Goal: Navigation & Orientation: Find specific page/section

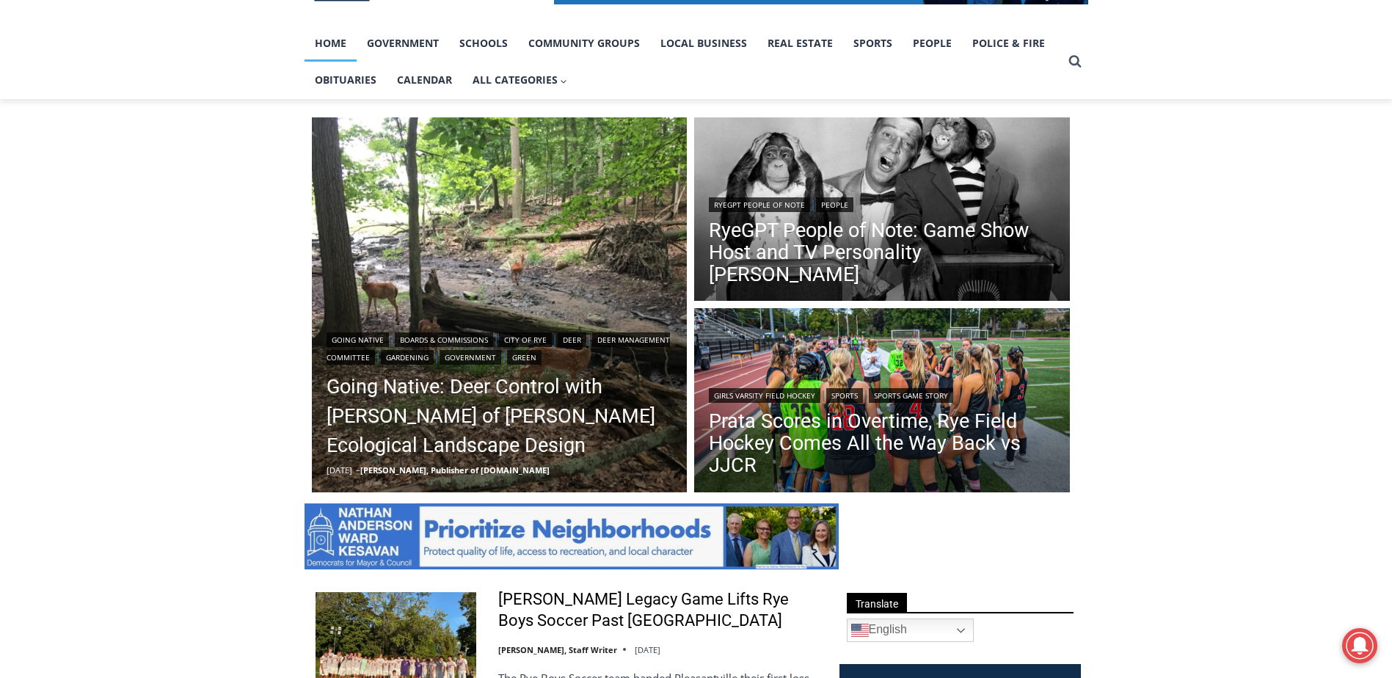
scroll to position [293, 0]
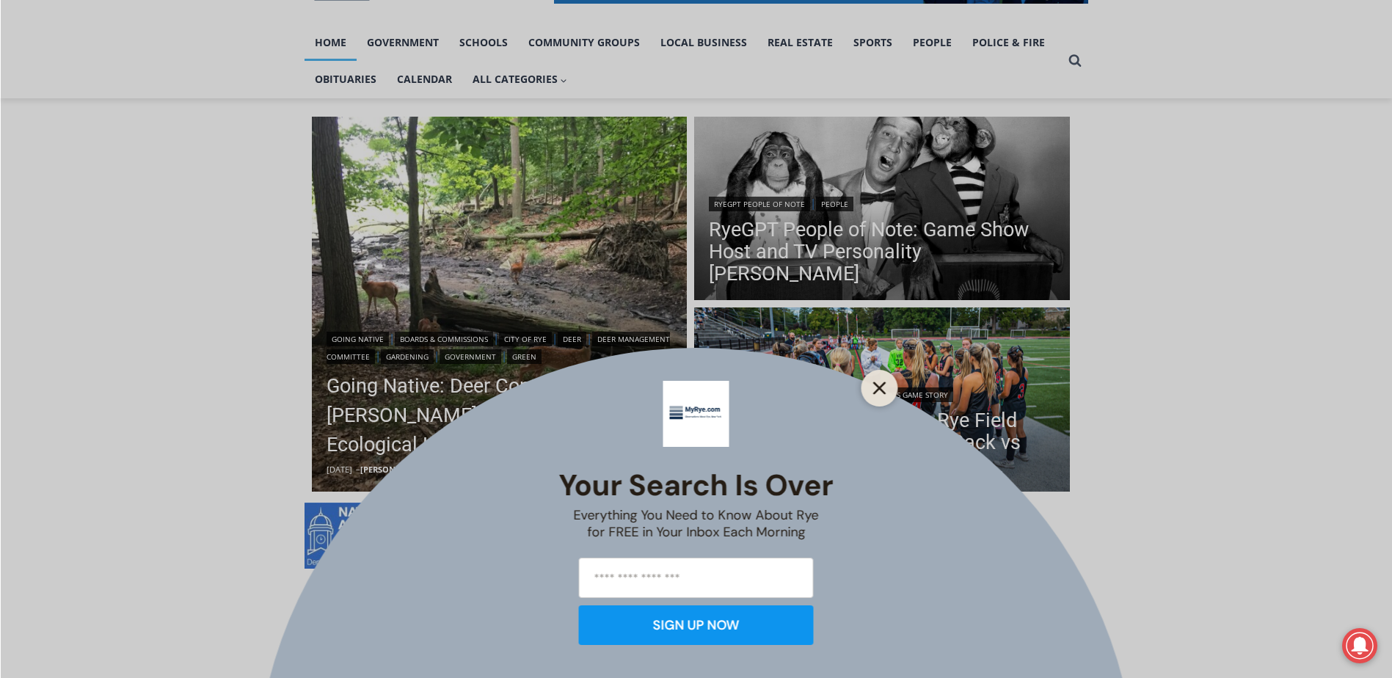
click at [883, 395] on button "Close" at bounding box center [879, 388] width 21 height 21
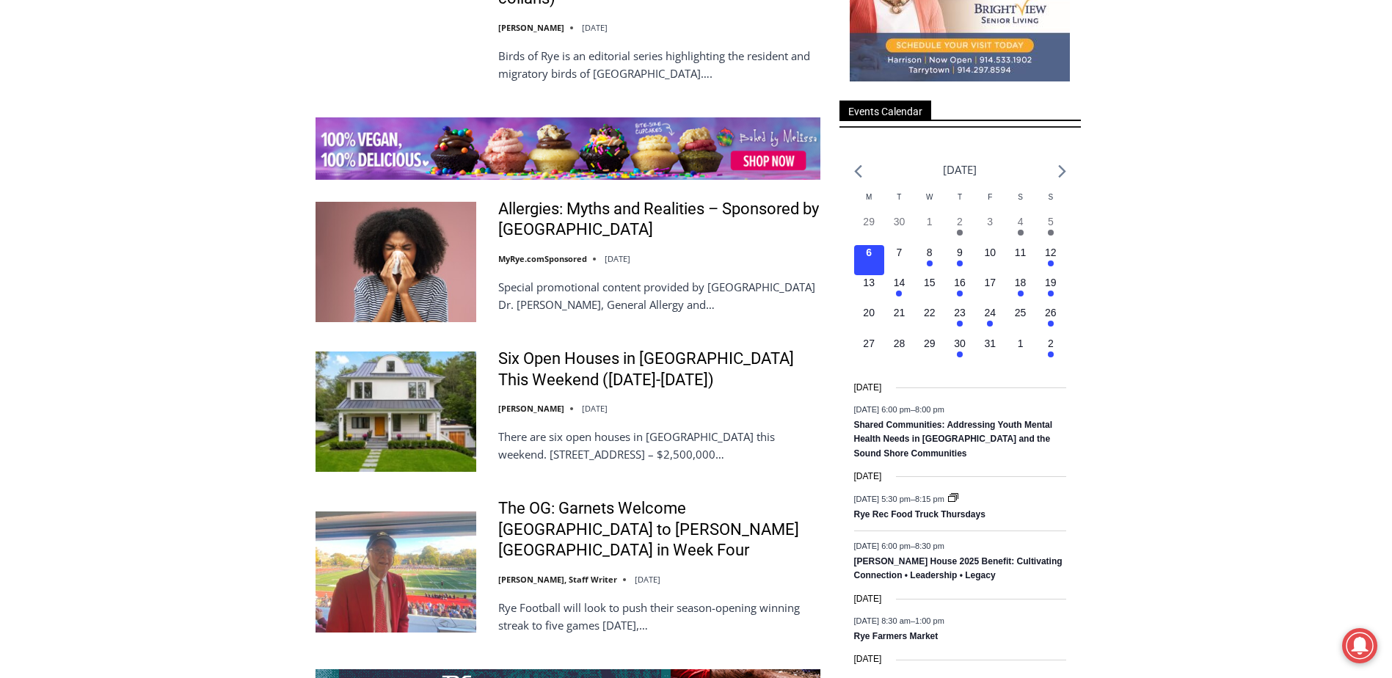
scroll to position [2275, 0]
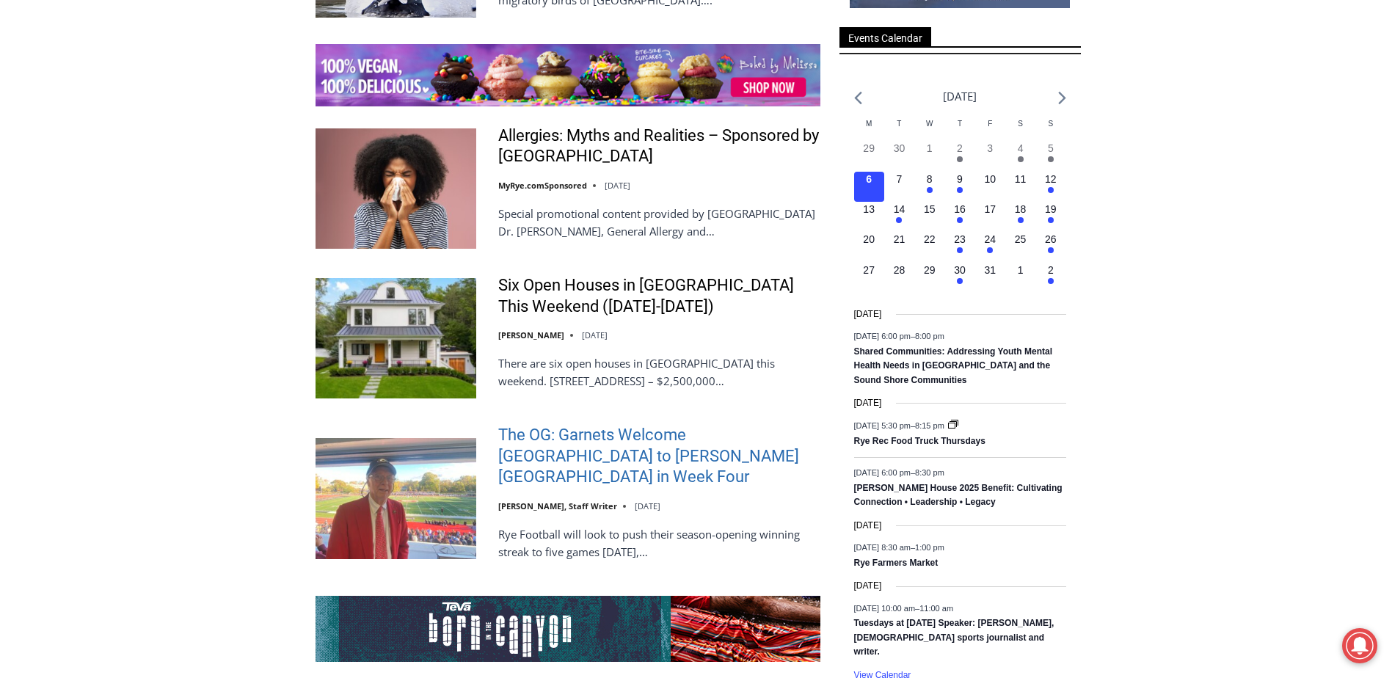
click at [540, 442] on link "The OG: Garnets Welcome [GEOGRAPHIC_DATA] to [PERSON_NAME][GEOGRAPHIC_DATA] in …" at bounding box center [659, 456] width 322 height 63
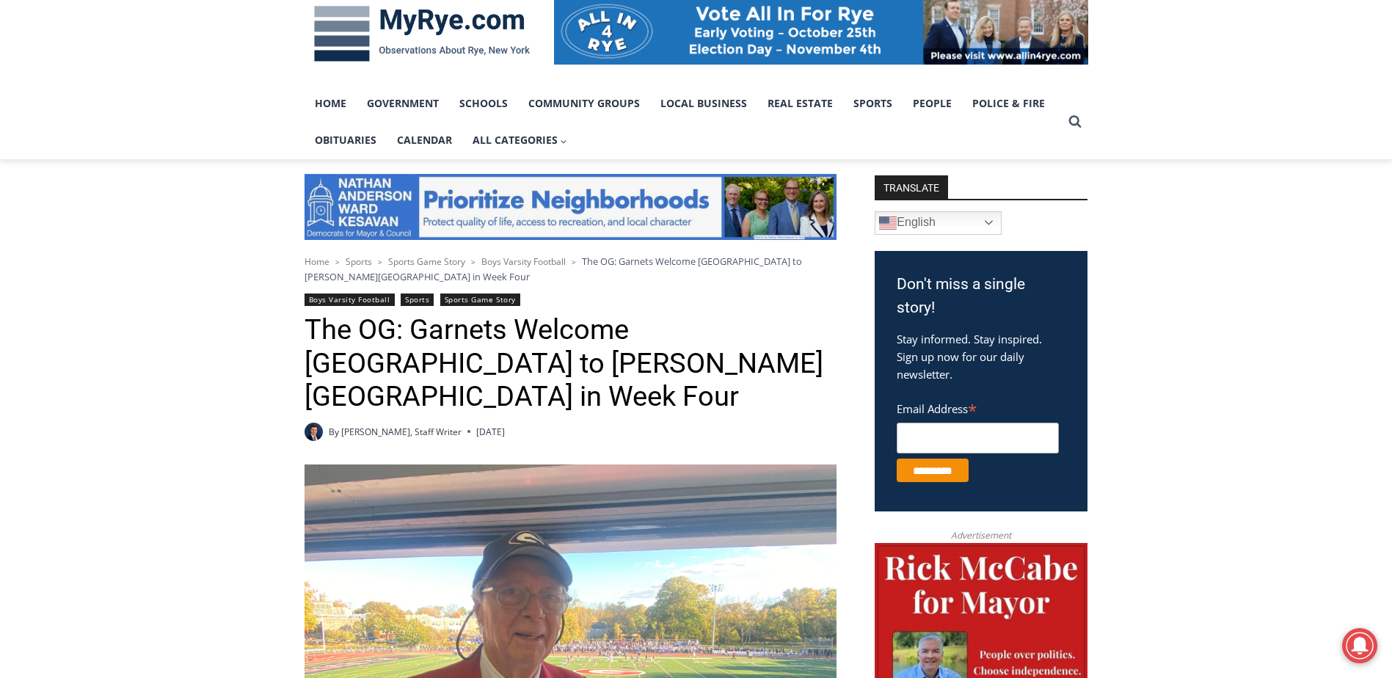
scroll to position [73, 0]
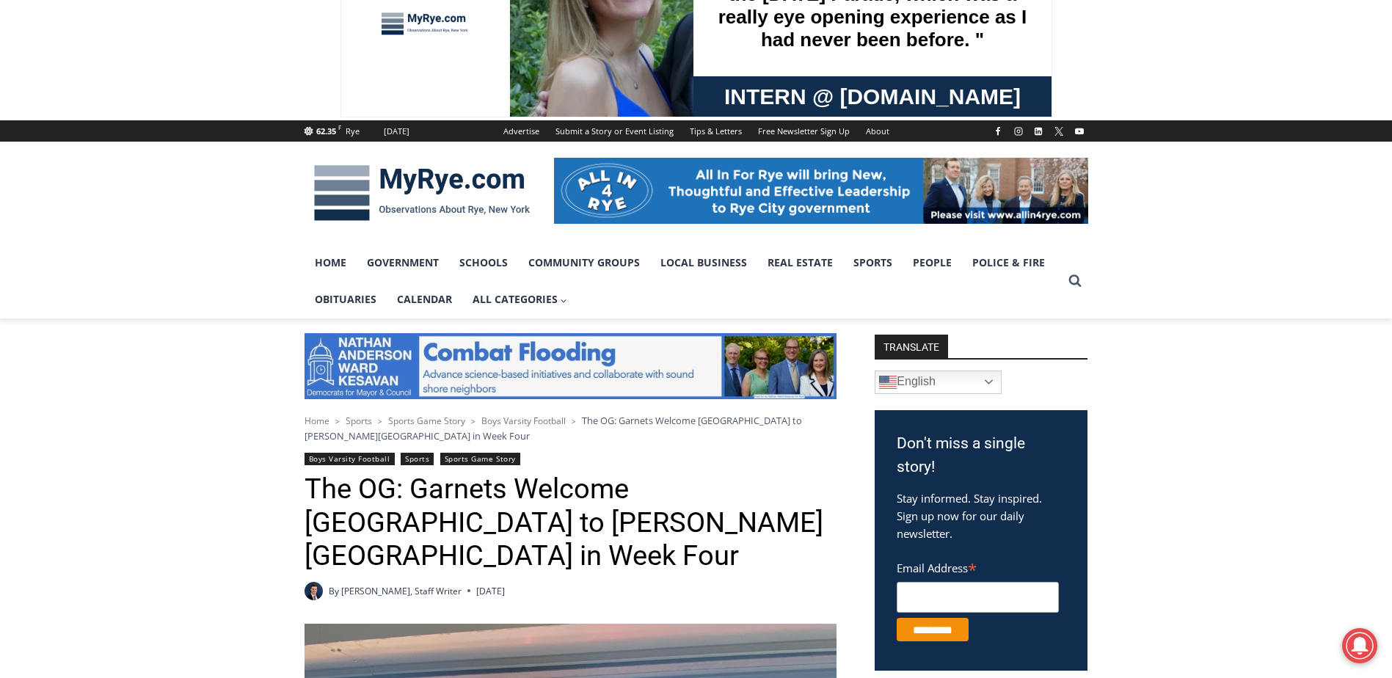
click at [398, 183] on img at bounding box center [421, 193] width 235 height 76
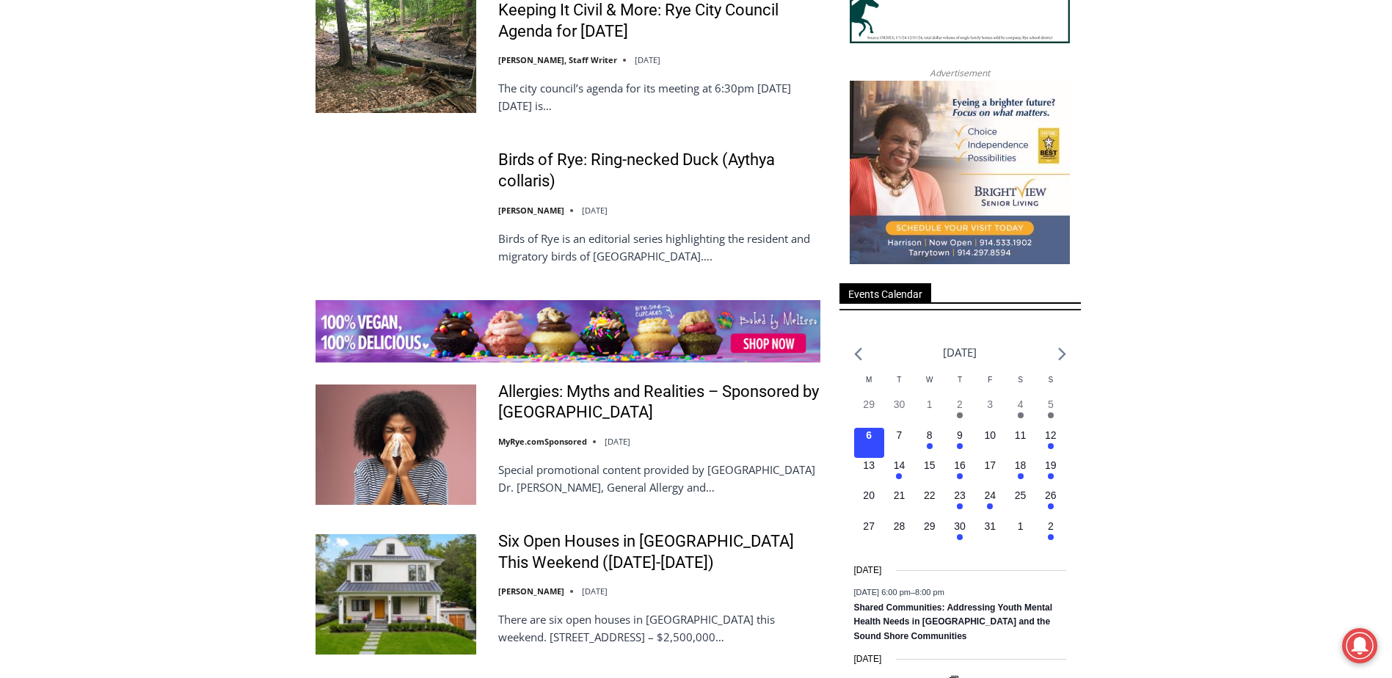
scroll to position [2054, 0]
